Goal: Find specific page/section: Find specific page/section

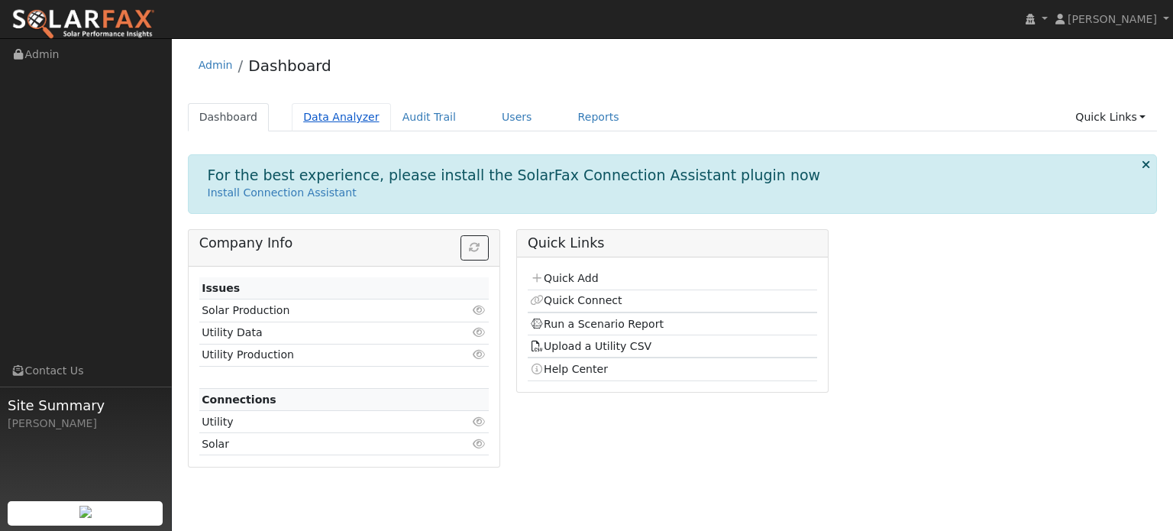
click at [333, 121] on link "Data Analyzer" at bounding box center [341, 117] width 99 height 28
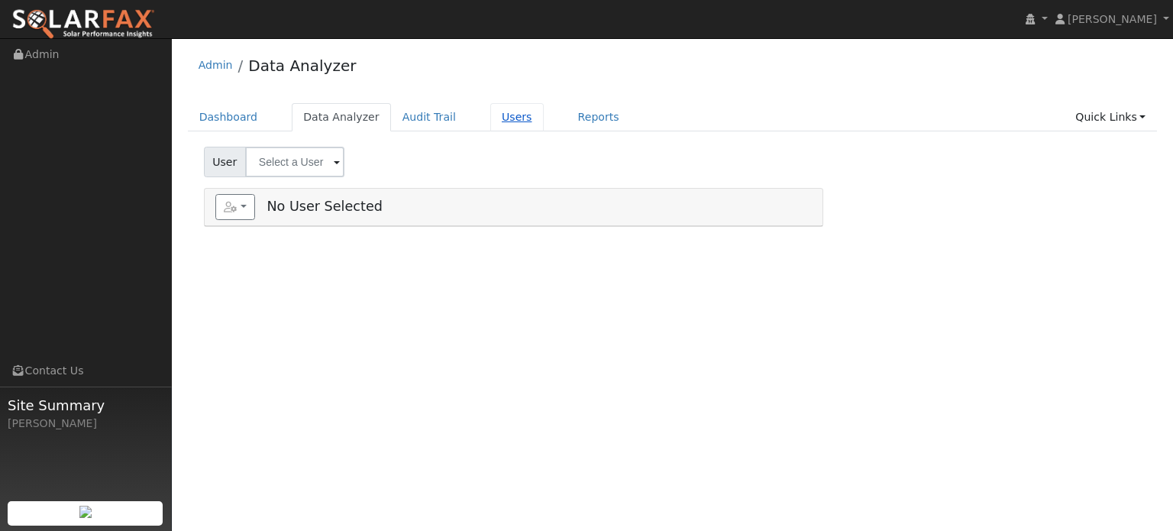
click at [490, 120] on link "Users" at bounding box center [516, 117] width 53 height 28
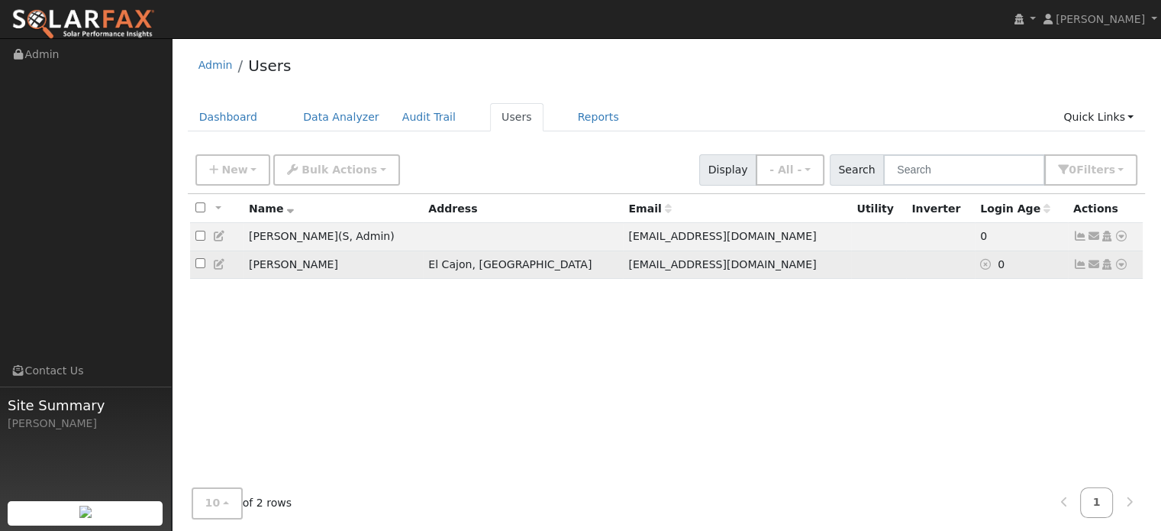
click at [1124, 266] on icon at bounding box center [1122, 264] width 14 height 11
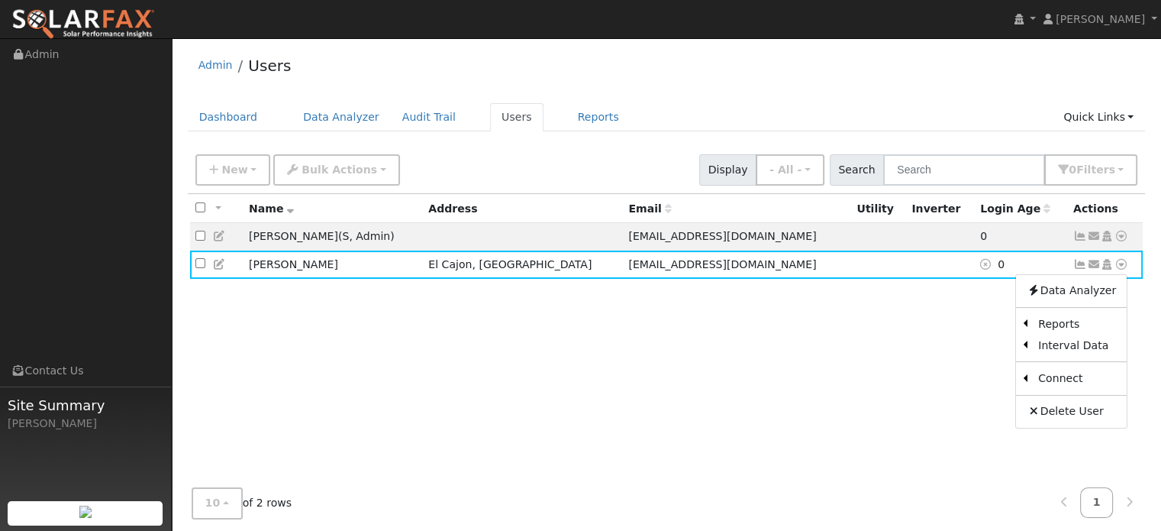
click at [843, 335] on div "All None All on page None on page Name Address Email Utility Inverter Login Age…" at bounding box center [667, 353] width 958 height 318
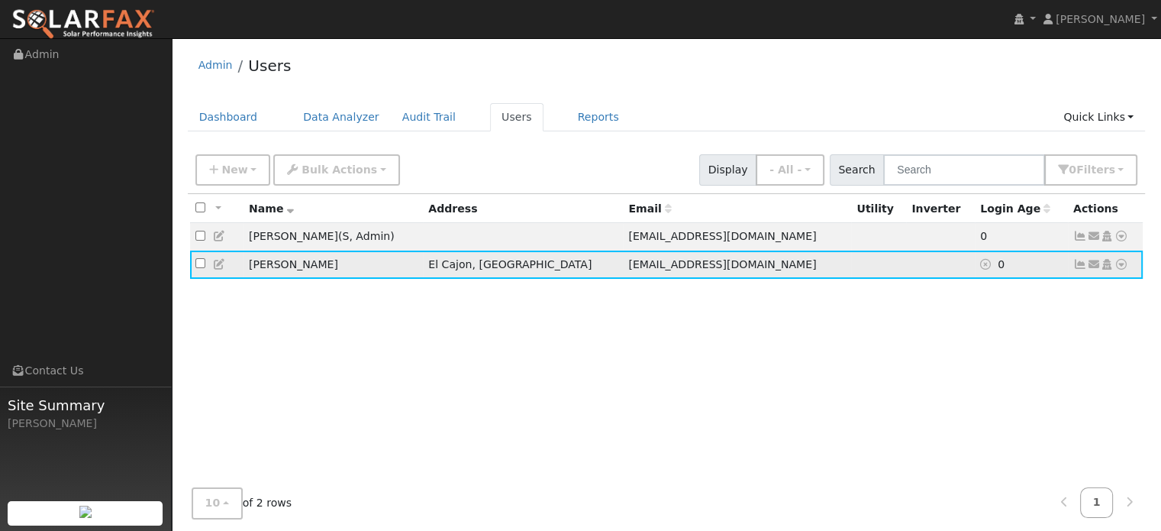
click at [1095, 266] on icon at bounding box center [1094, 264] width 14 height 11
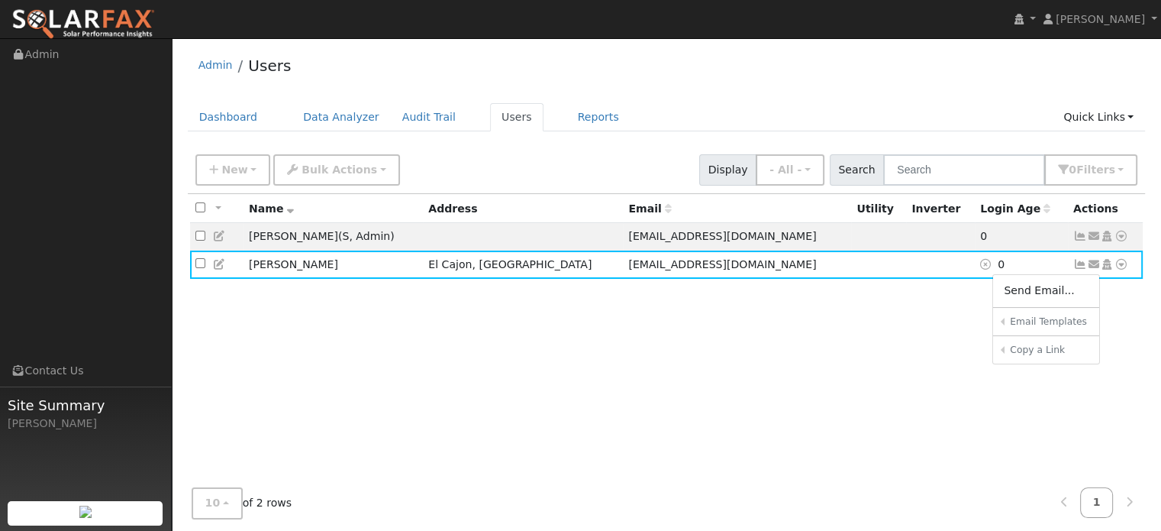
click at [1125, 306] on div "All None All on page None on page Name Address Email Utility Inverter Login Age…" at bounding box center [667, 353] width 958 height 318
